Goal: Information Seeking & Learning: Stay updated

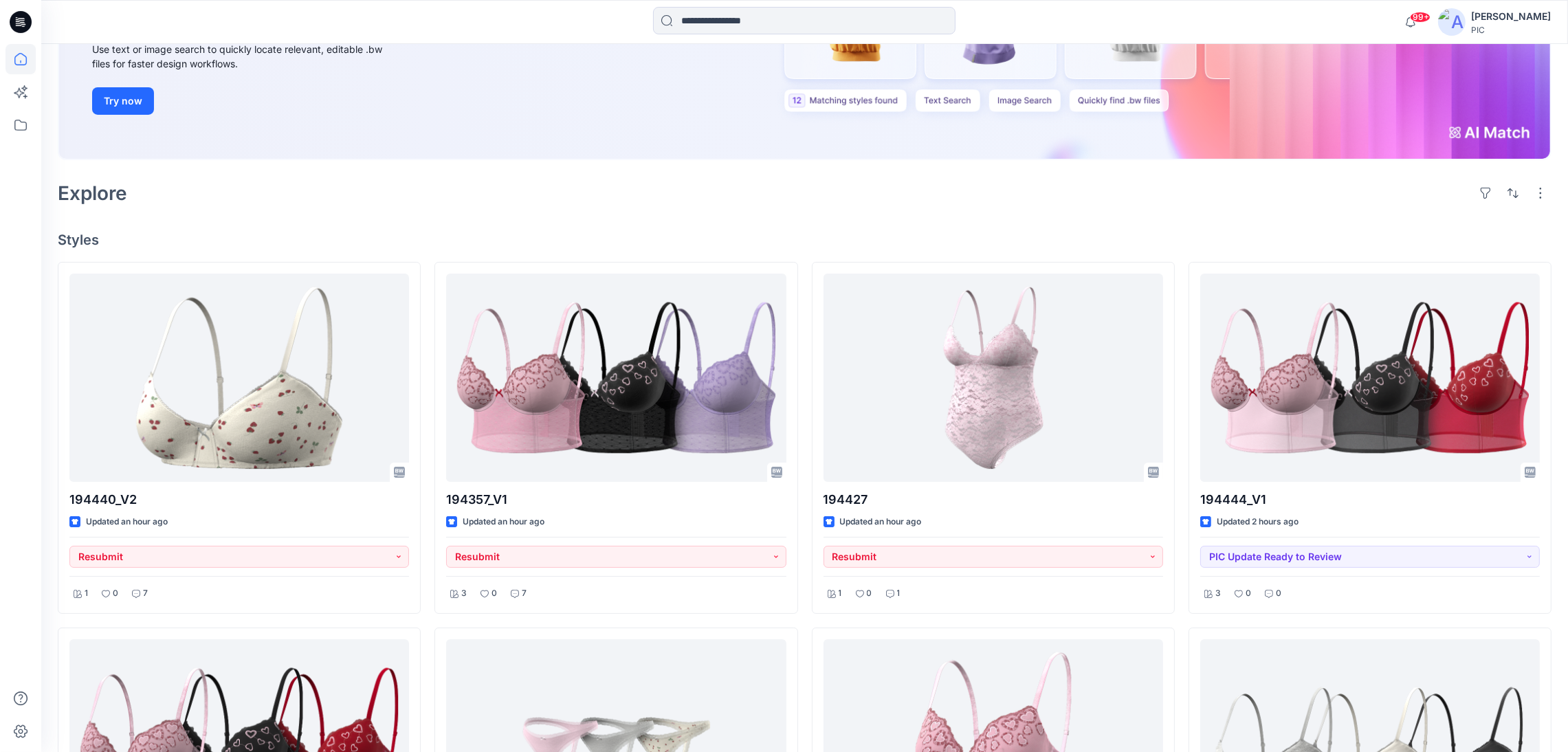
scroll to position [224, 0]
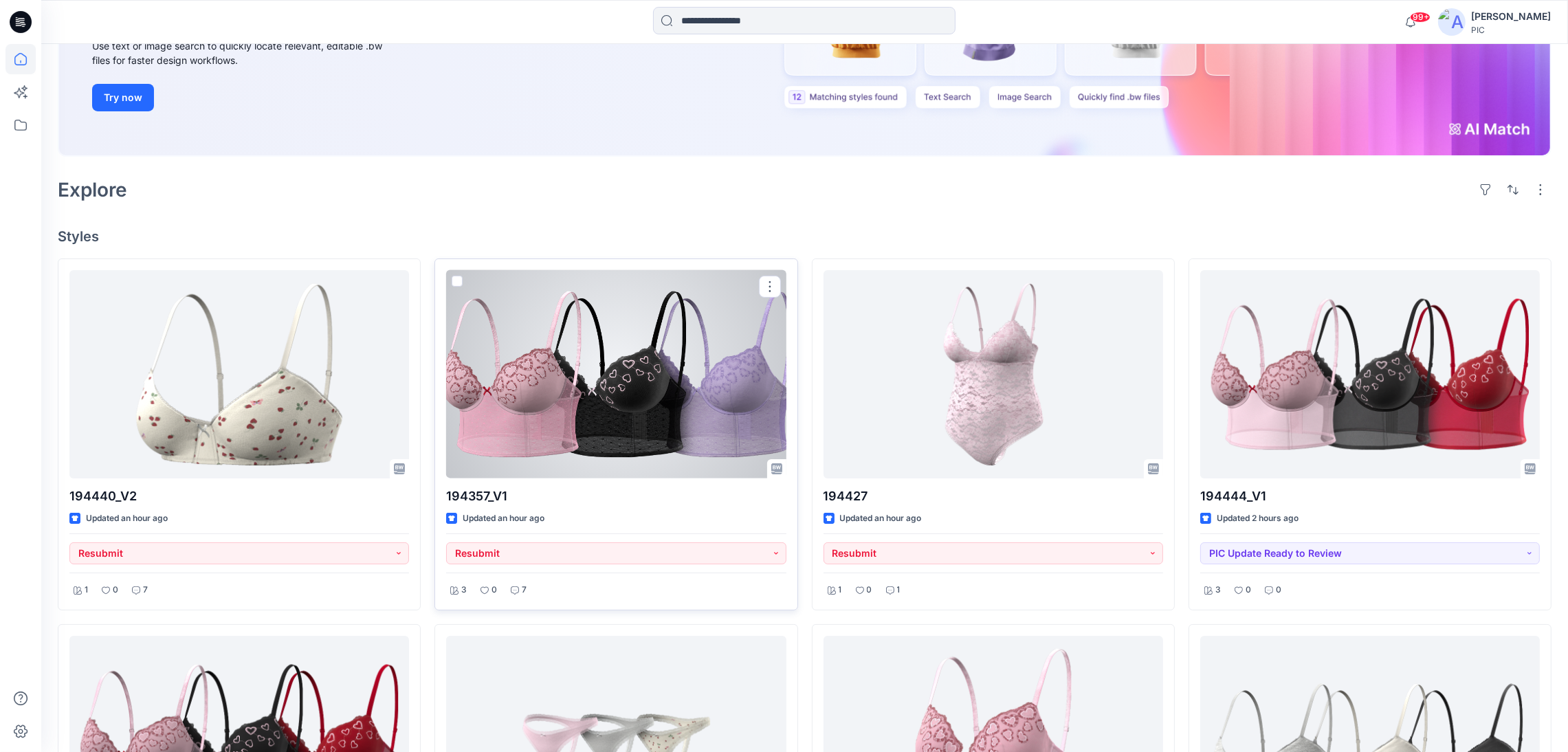
click at [583, 421] on div at bounding box center [616, 374] width 340 height 208
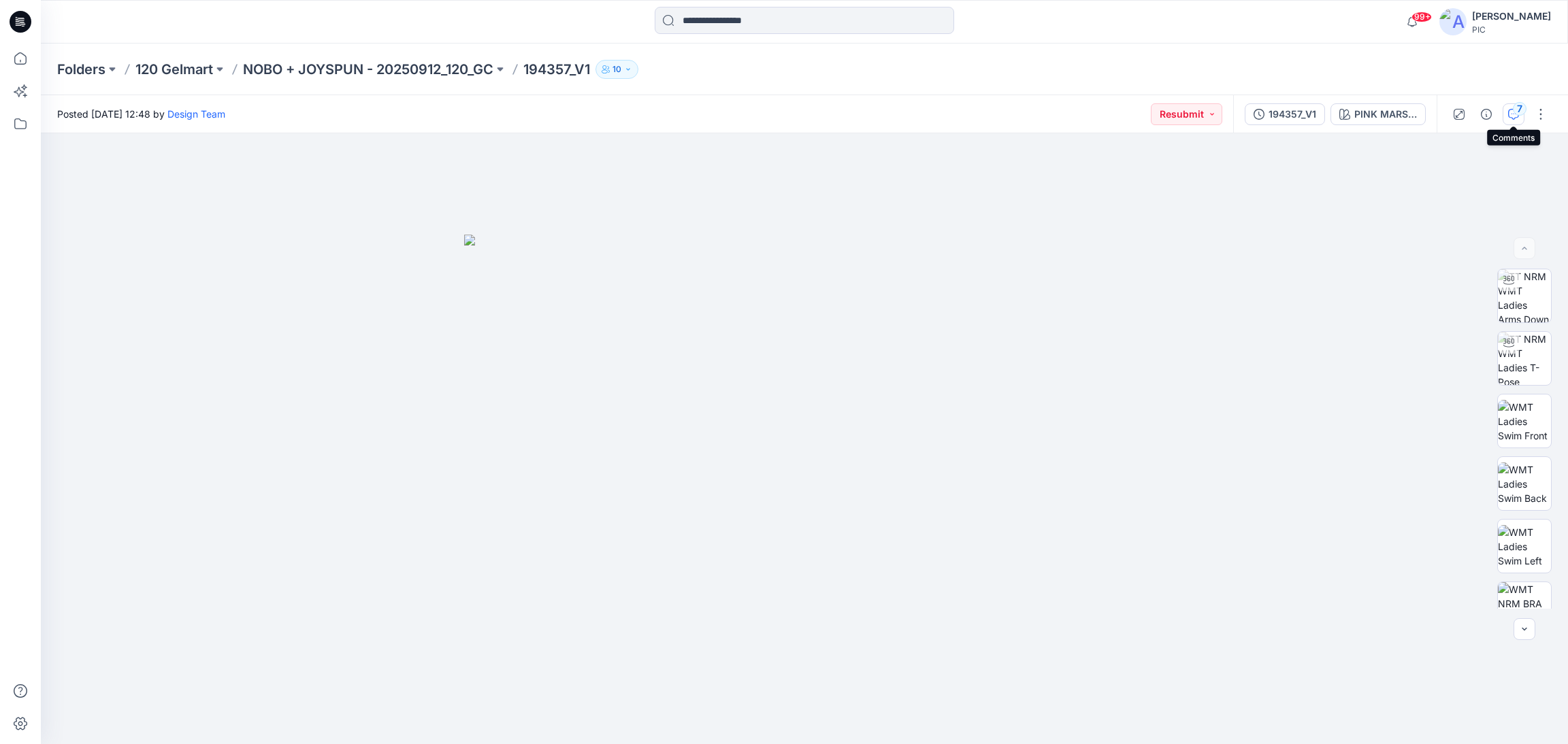
click at [1513, 111] on div "7" at bounding box center [1520, 109] width 14 height 14
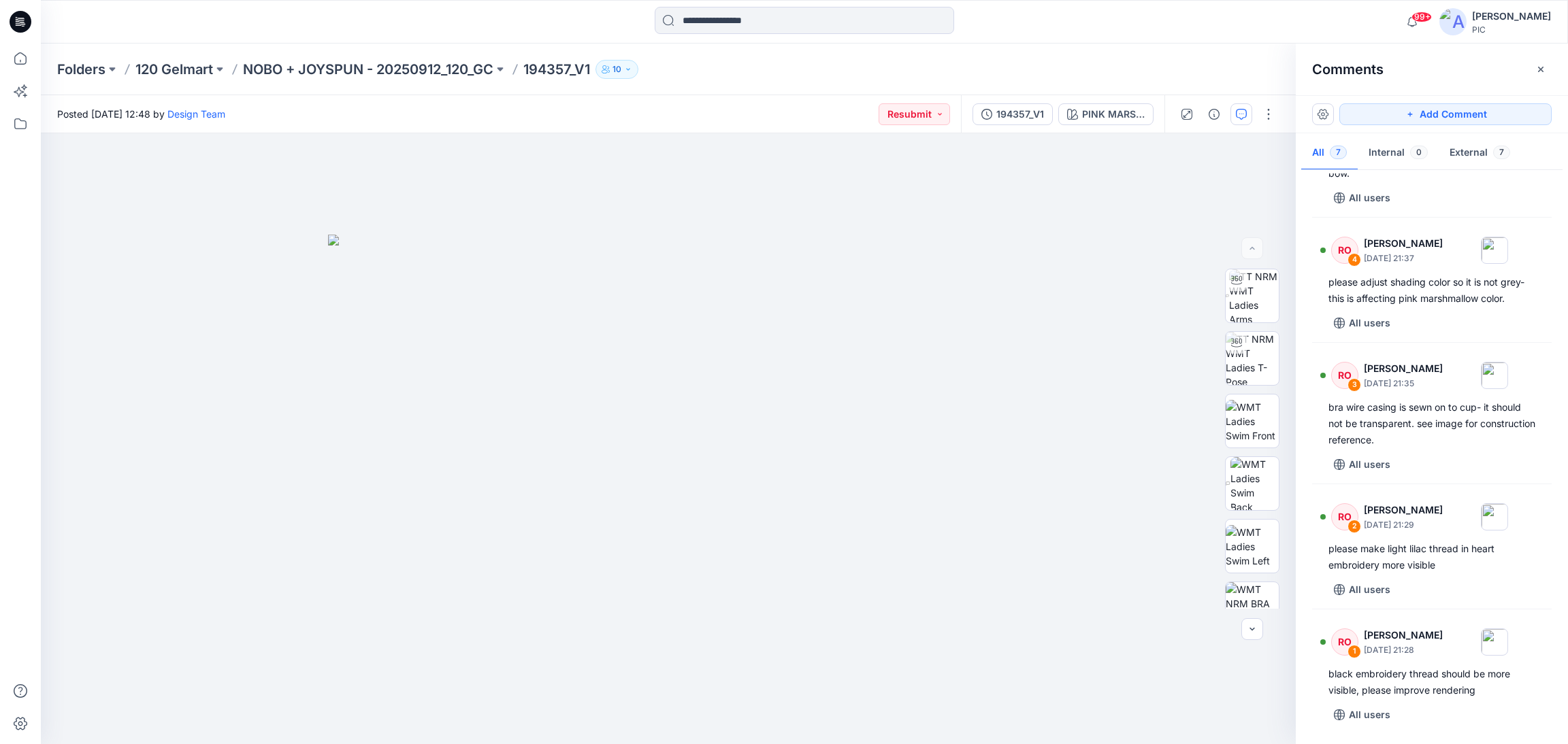
scroll to position [380, 0]
click at [1411, 20] on span "99+" at bounding box center [1421, 17] width 21 height 11
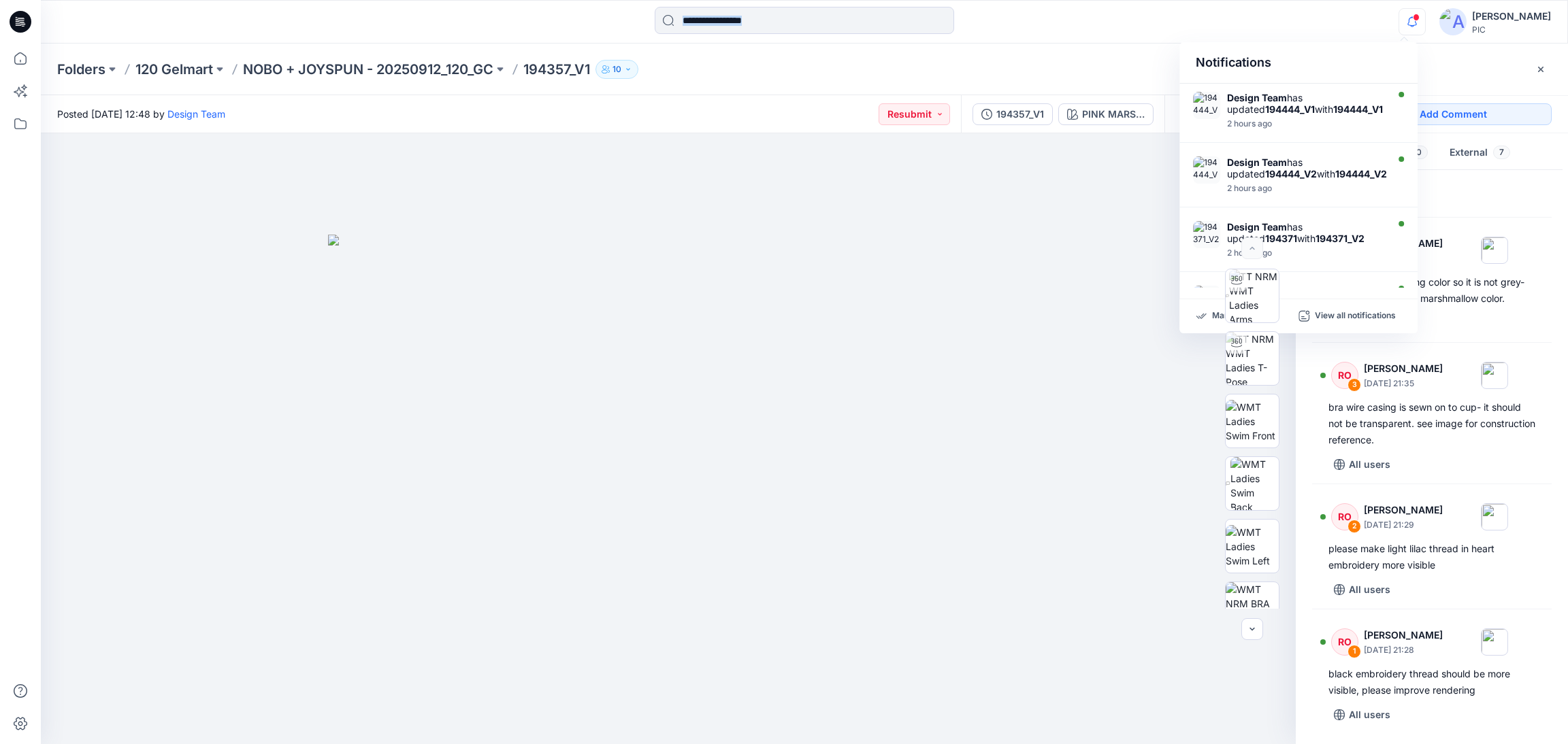
drag, startPoint x: 1408, startPoint y: 20, endPoint x: 1284, endPoint y: 17, distance: 124.0
click at [1284, 17] on div "Notifications Design Team has updated 194444_V1 with 194444_V1 2 hours ago Desi…" at bounding box center [803, 21] width 1526 height 30
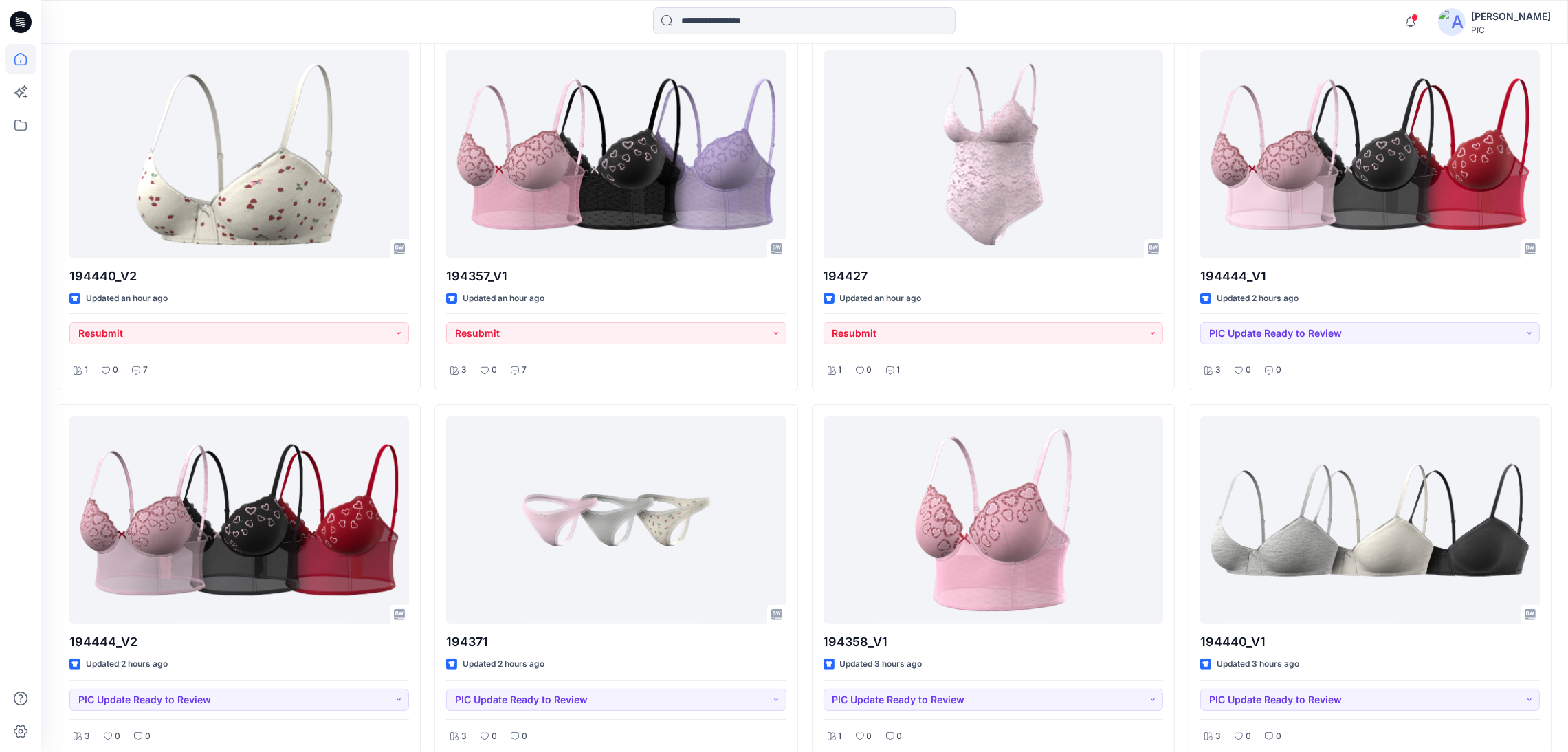
scroll to position [108, 0]
